Goal: Task Accomplishment & Management: Manage account settings

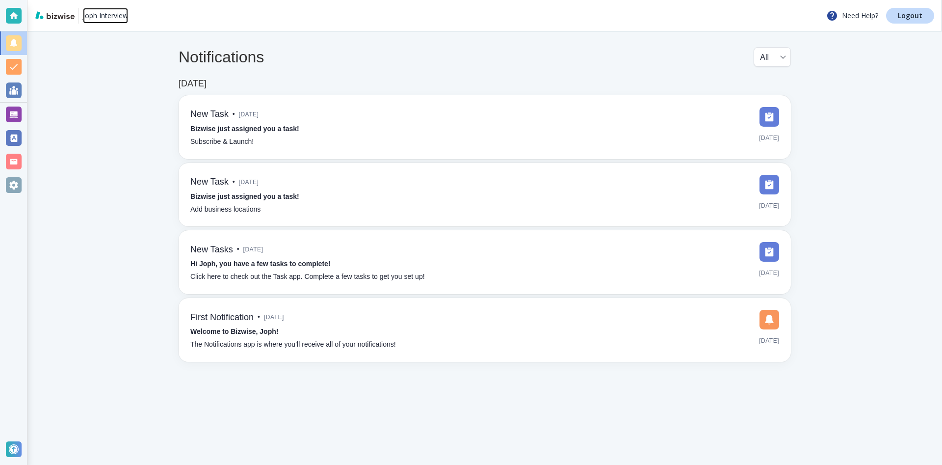
click at [99, 13] on p "Joph Interview" at bounding box center [105, 16] width 45 height 10
click at [922, 15] on p "Logout" at bounding box center [910, 15] width 25 height 7
